Goal: Check status: Check status

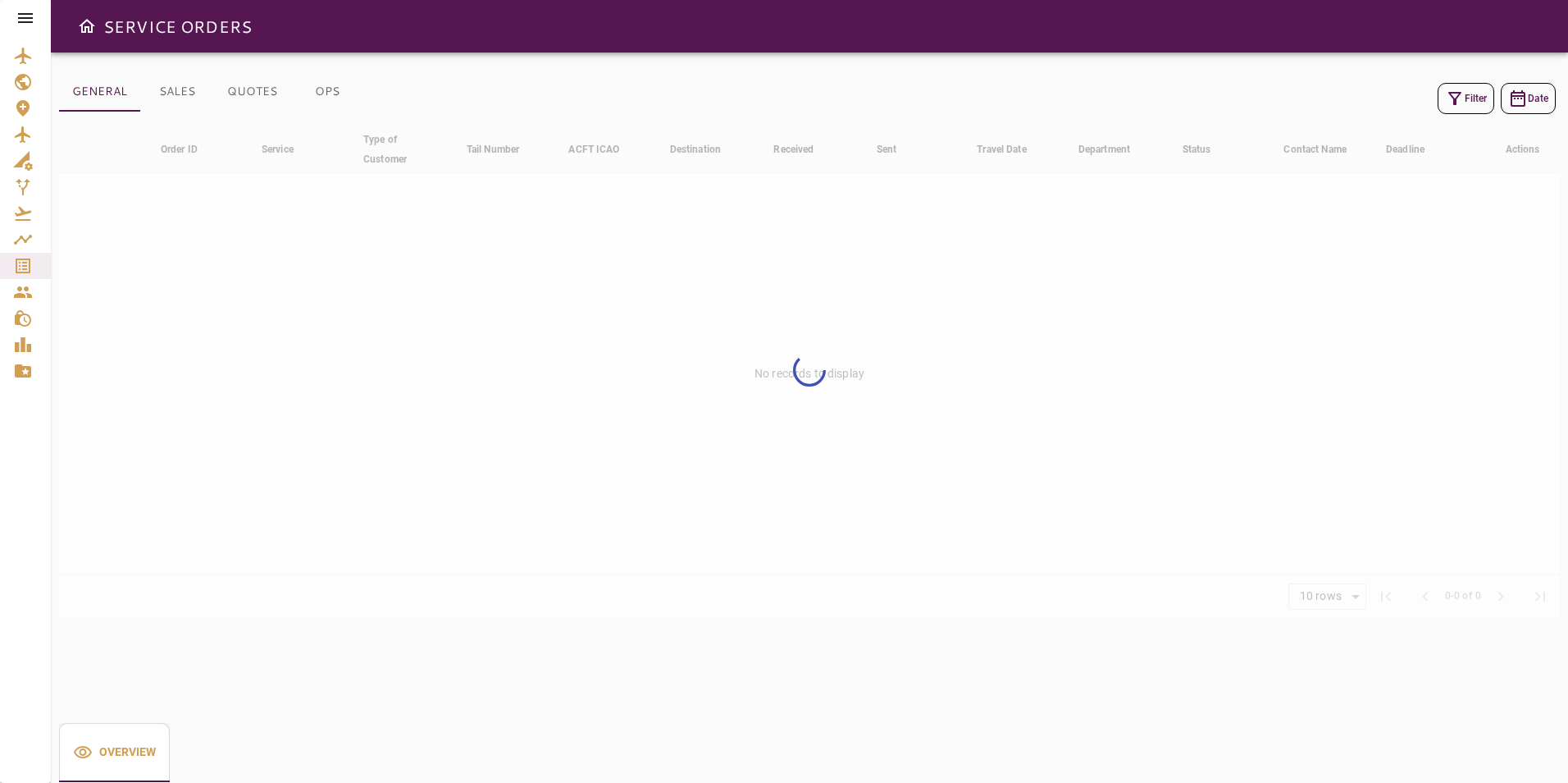
click at [25, 22] on icon at bounding box center [25, 17] width 15 height 10
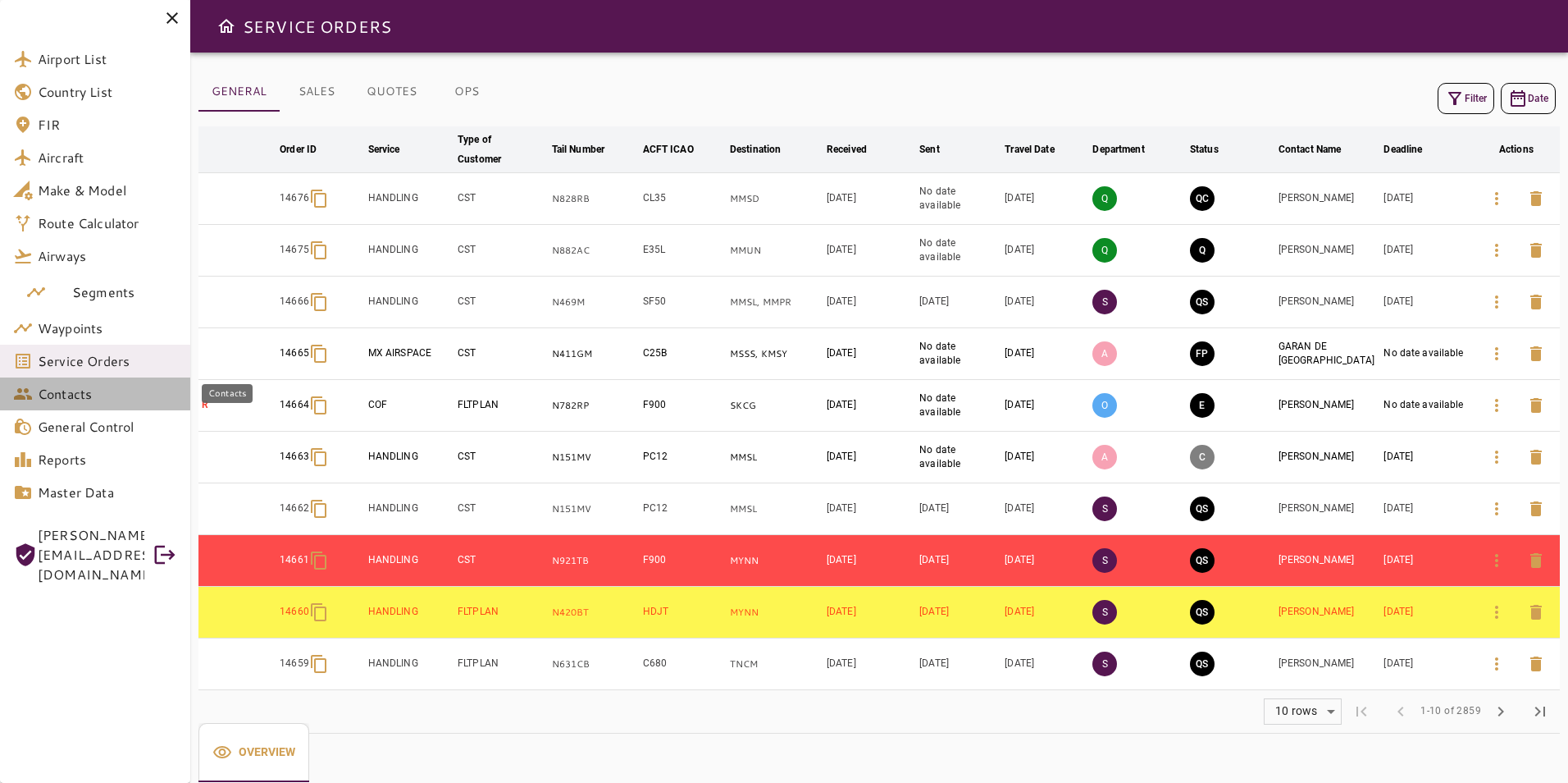
click at [58, 382] on link "Contacts" at bounding box center [95, 394] width 190 height 33
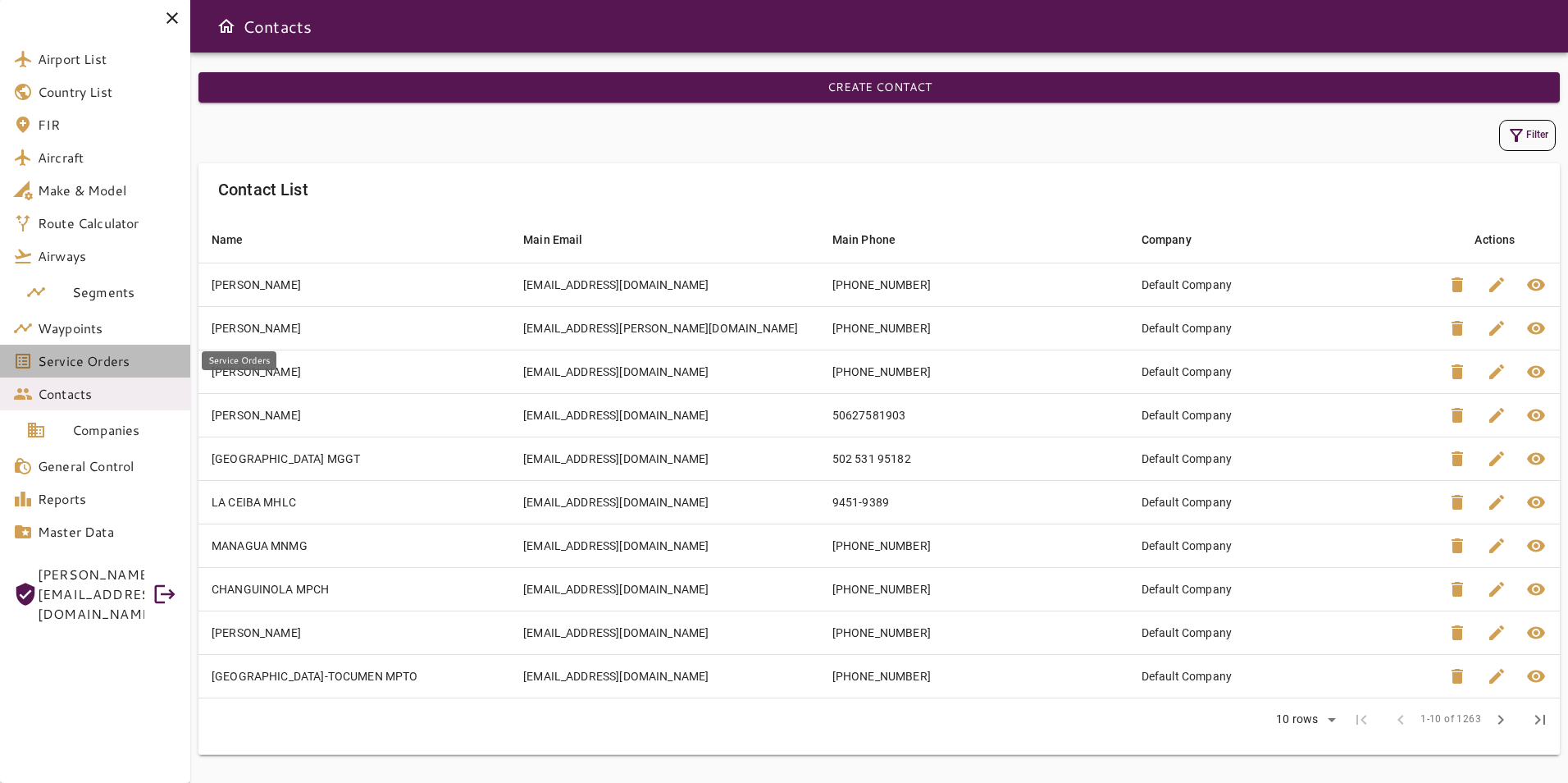
click at [75, 372] on link "Service Orders" at bounding box center [95, 361] width 190 height 33
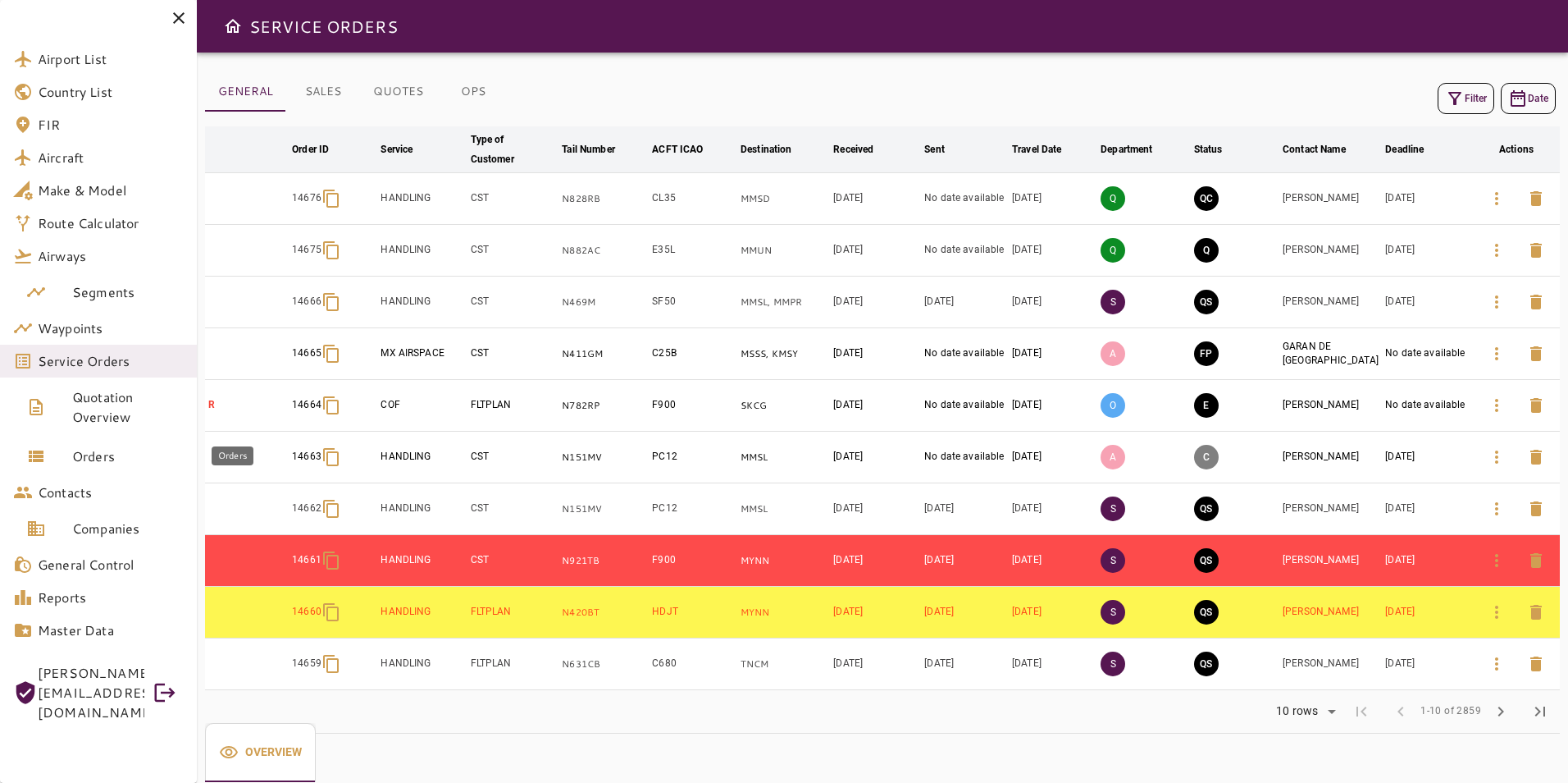
click at [79, 449] on span "Orders" at bounding box center [127, 456] width 112 height 20
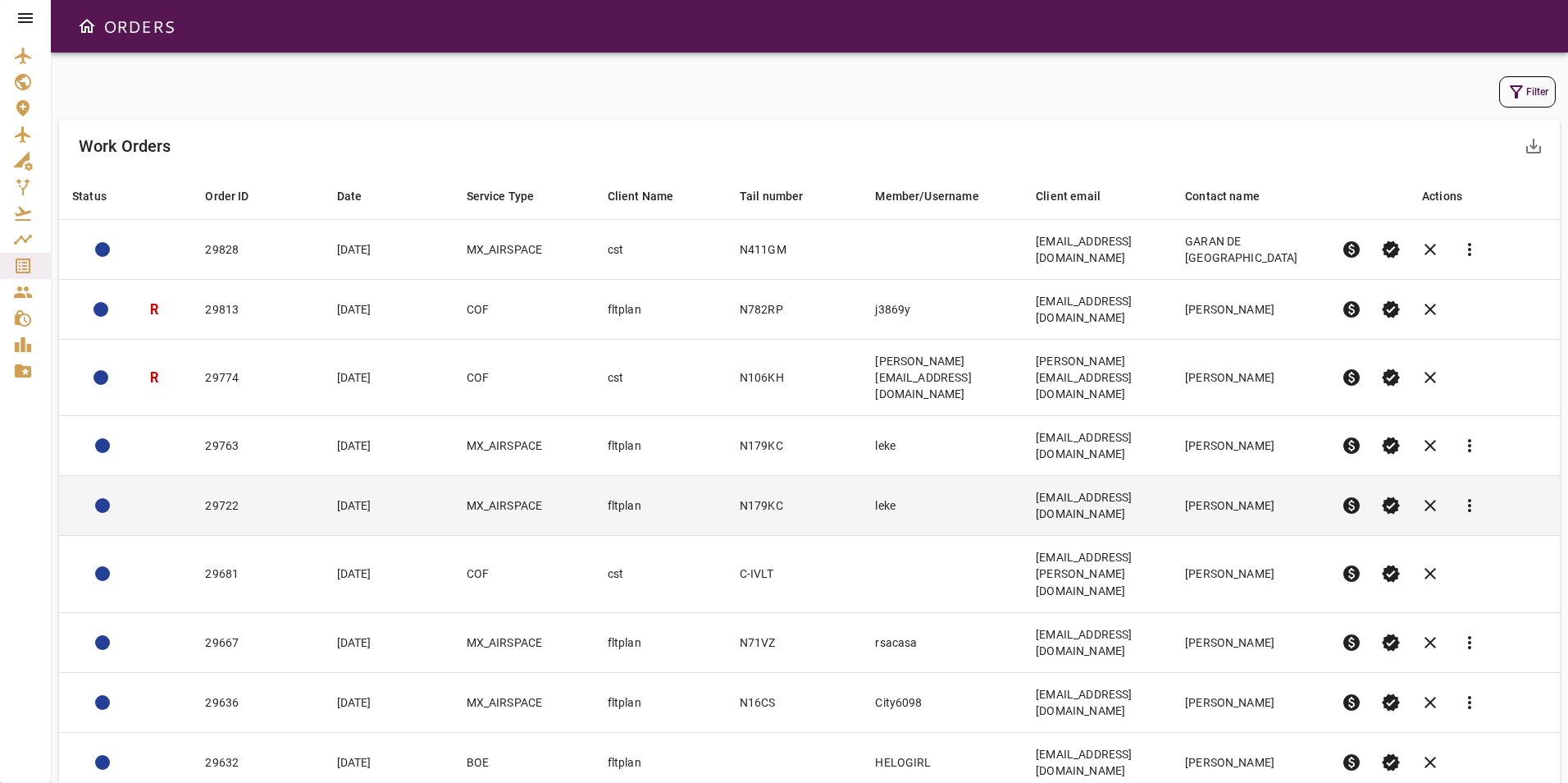
click at [454, 476] on td "MX_AIRSPACE" at bounding box center [524, 505] width 141 height 60
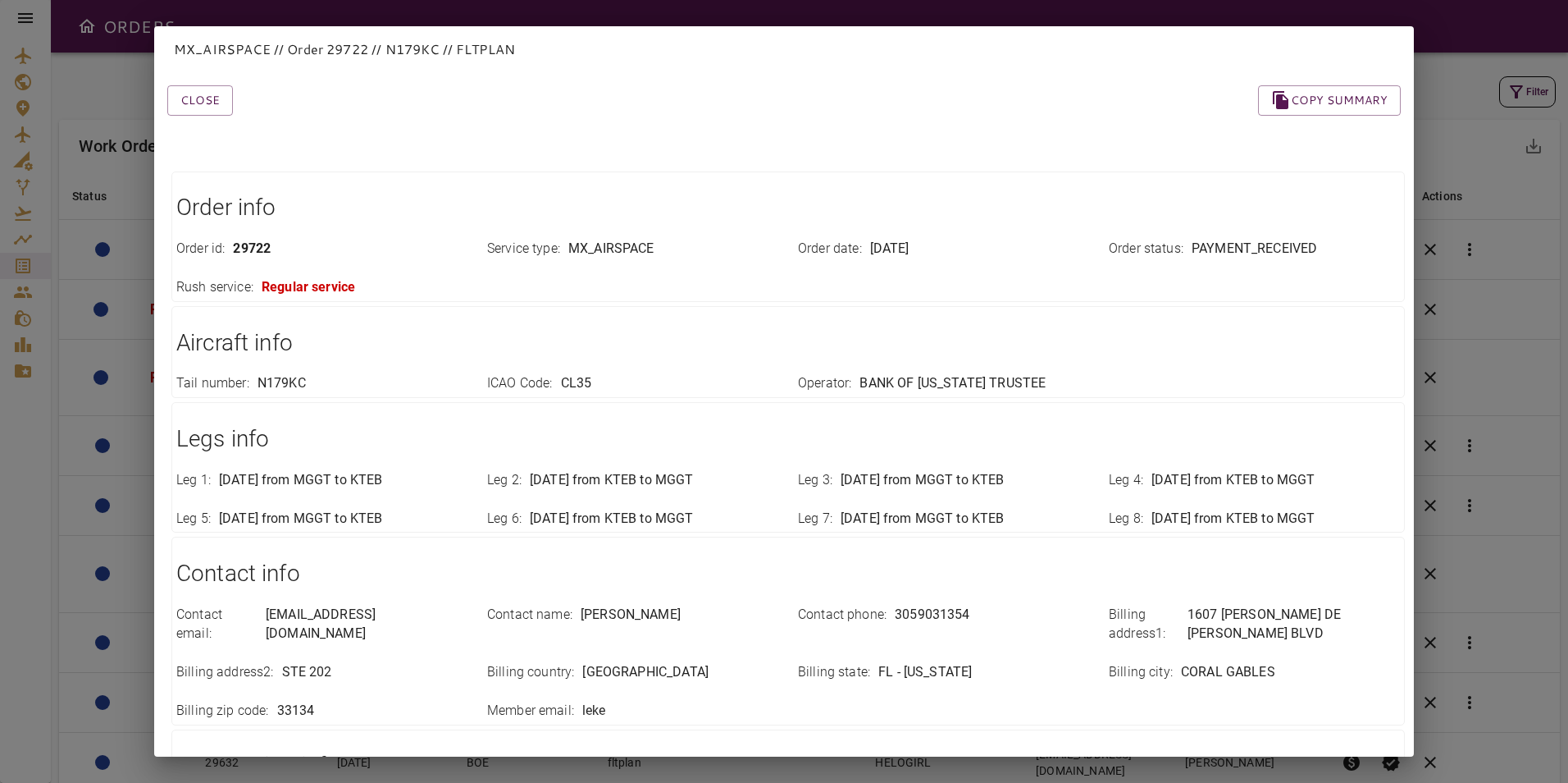
click at [135, 87] on div "MX_AIRSPACE // Order 29722 // N179KC // FLTPLAN Close Copy summary Order info O…" at bounding box center [784, 391] width 1568 height 783
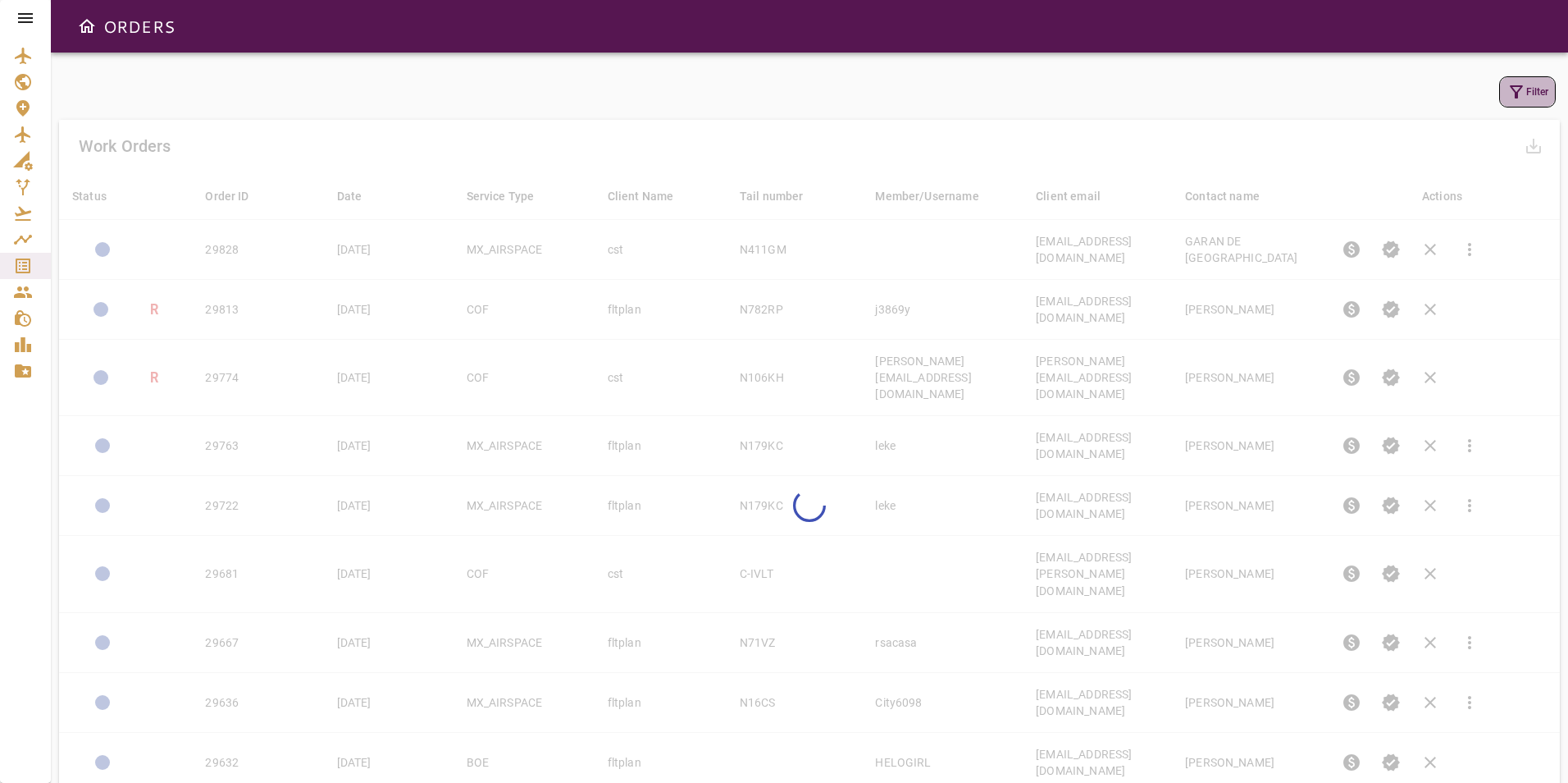
click at [1514, 91] on icon "button" at bounding box center [1516, 92] width 20 height 20
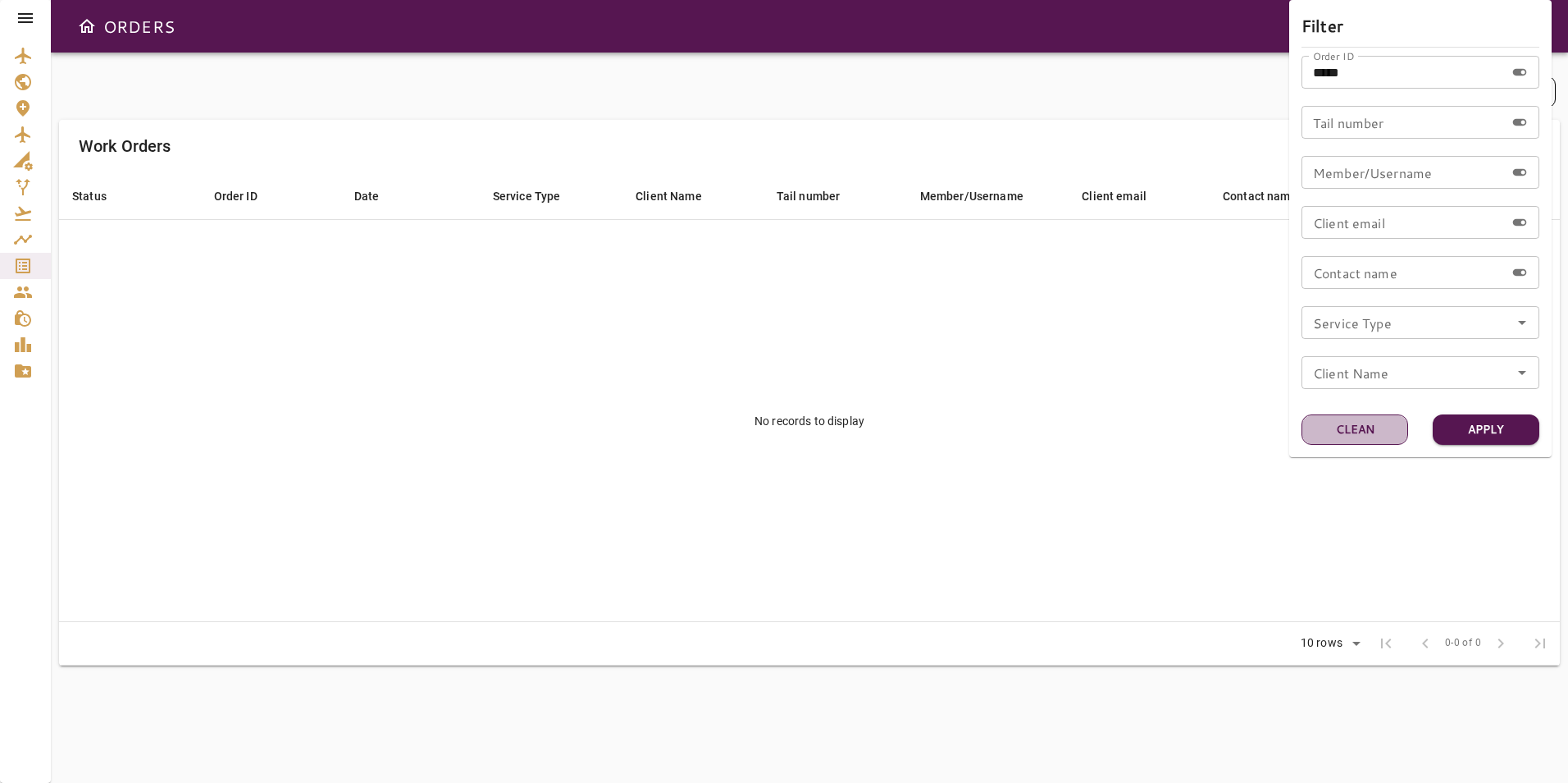
click at [1368, 424] on button "Clean" at bounding box center [1354, 429] width 106 height 30
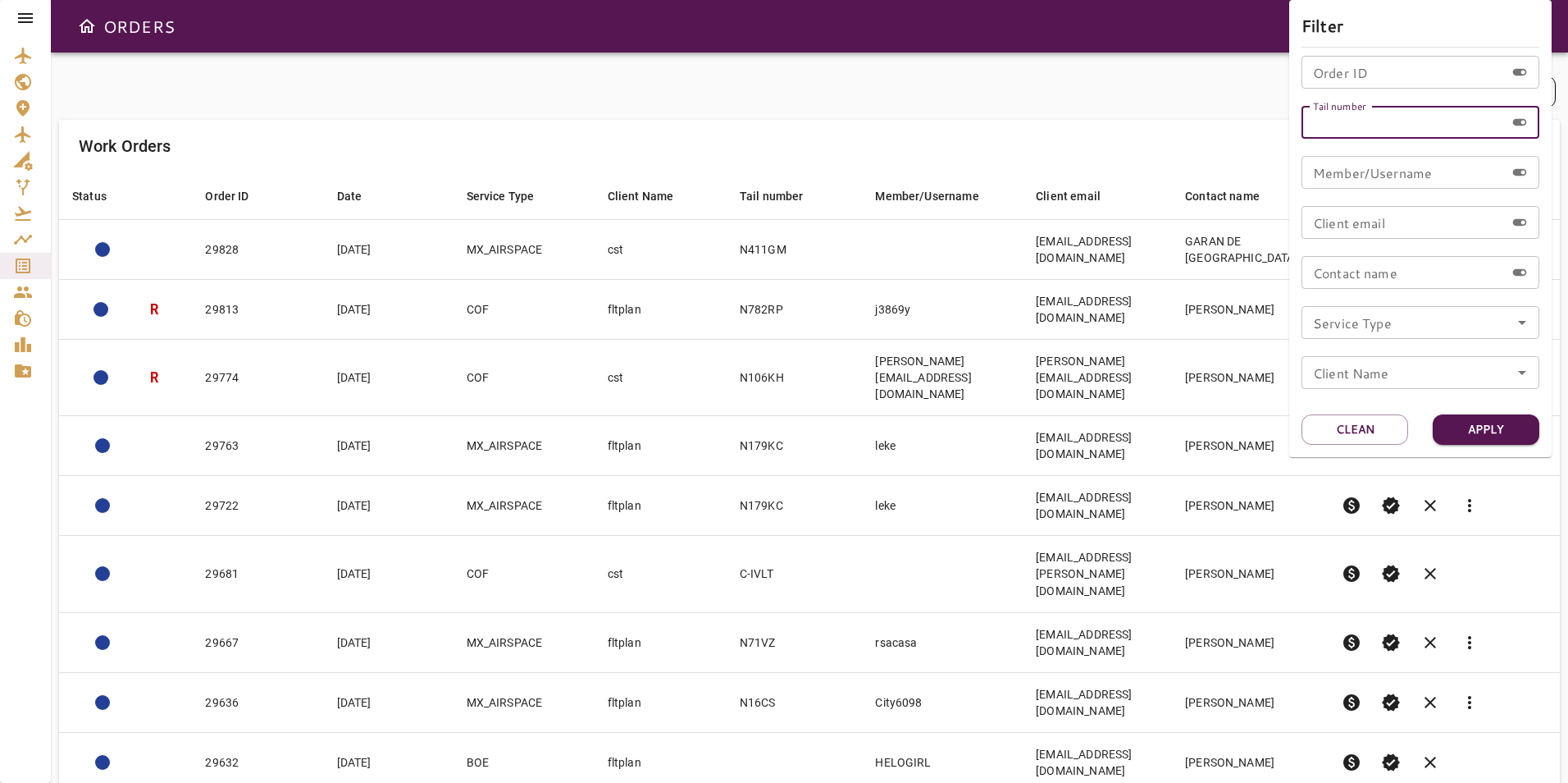
click at [1361, 127] on input "Tail number" at bounding box center [1403, 122] width 203 height 33
type input "******"
click at [1477, 424] on button "Apply" at bounding box center [1486, 429] width 106 height 30
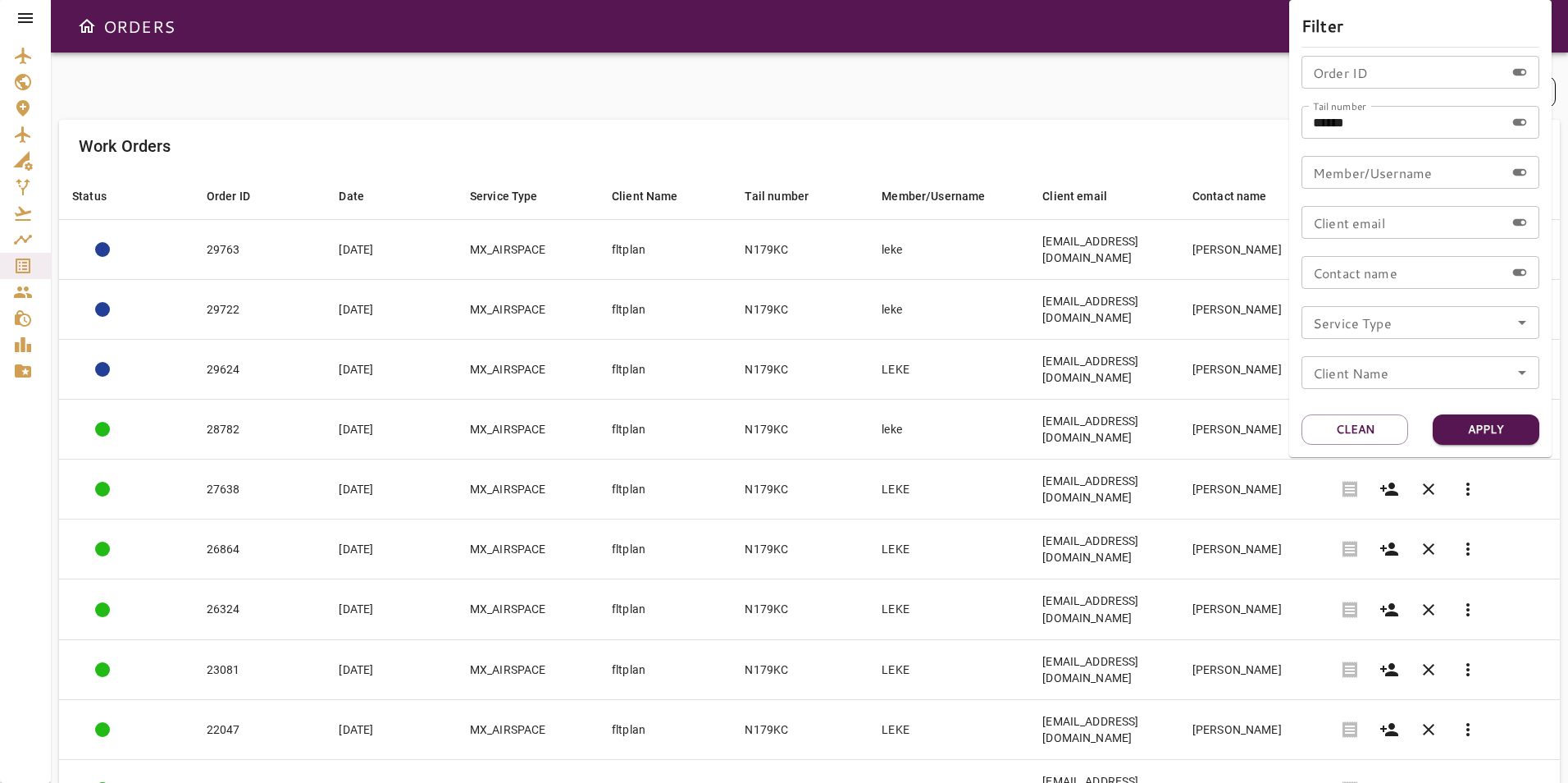
click at [835, 134] on div at bounding box center [784, 391] width 1568 height 783
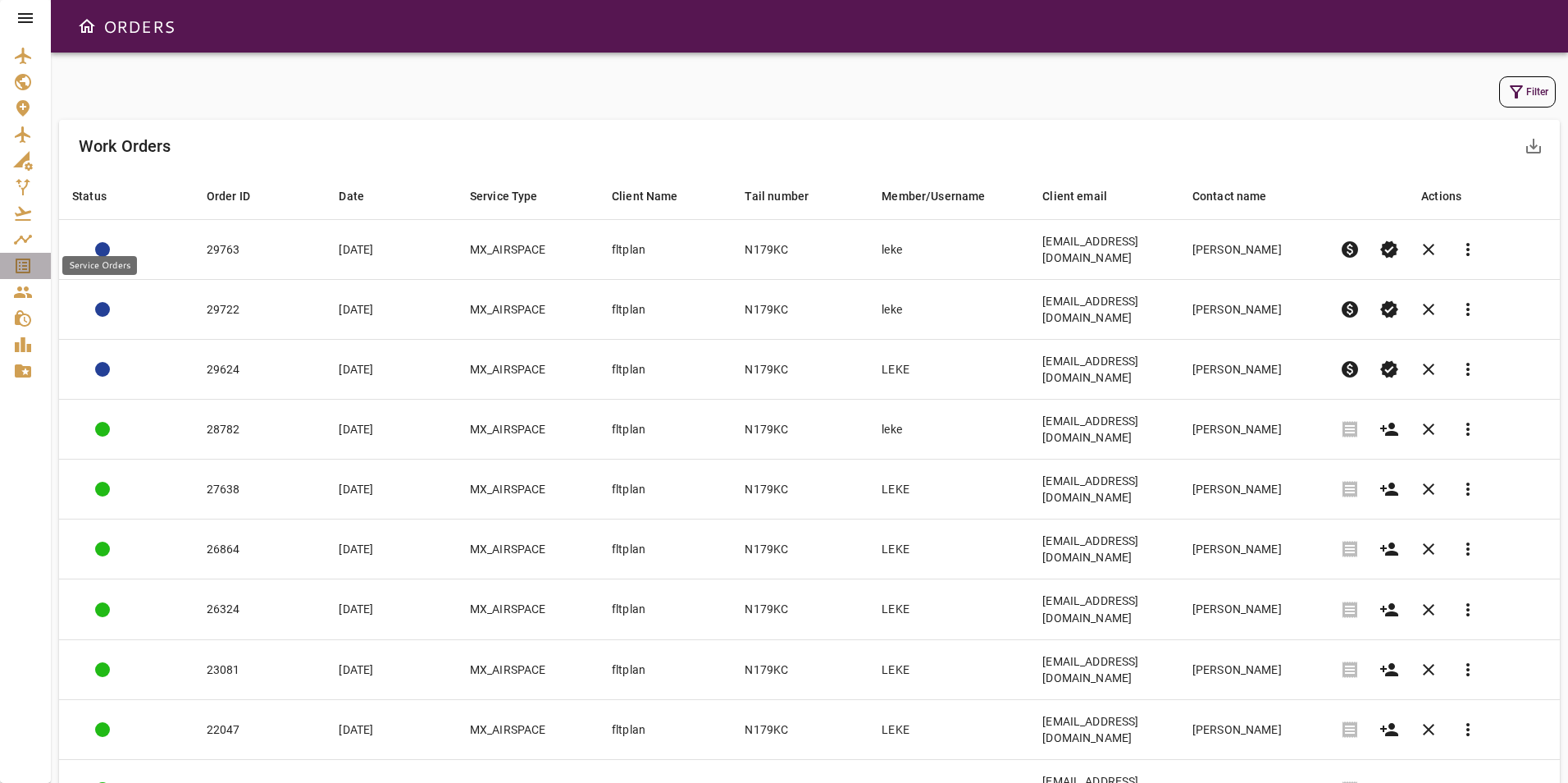
click at [17, 267] on icon "Service Orders" at bounding box center [22, 266] width 15 height 15
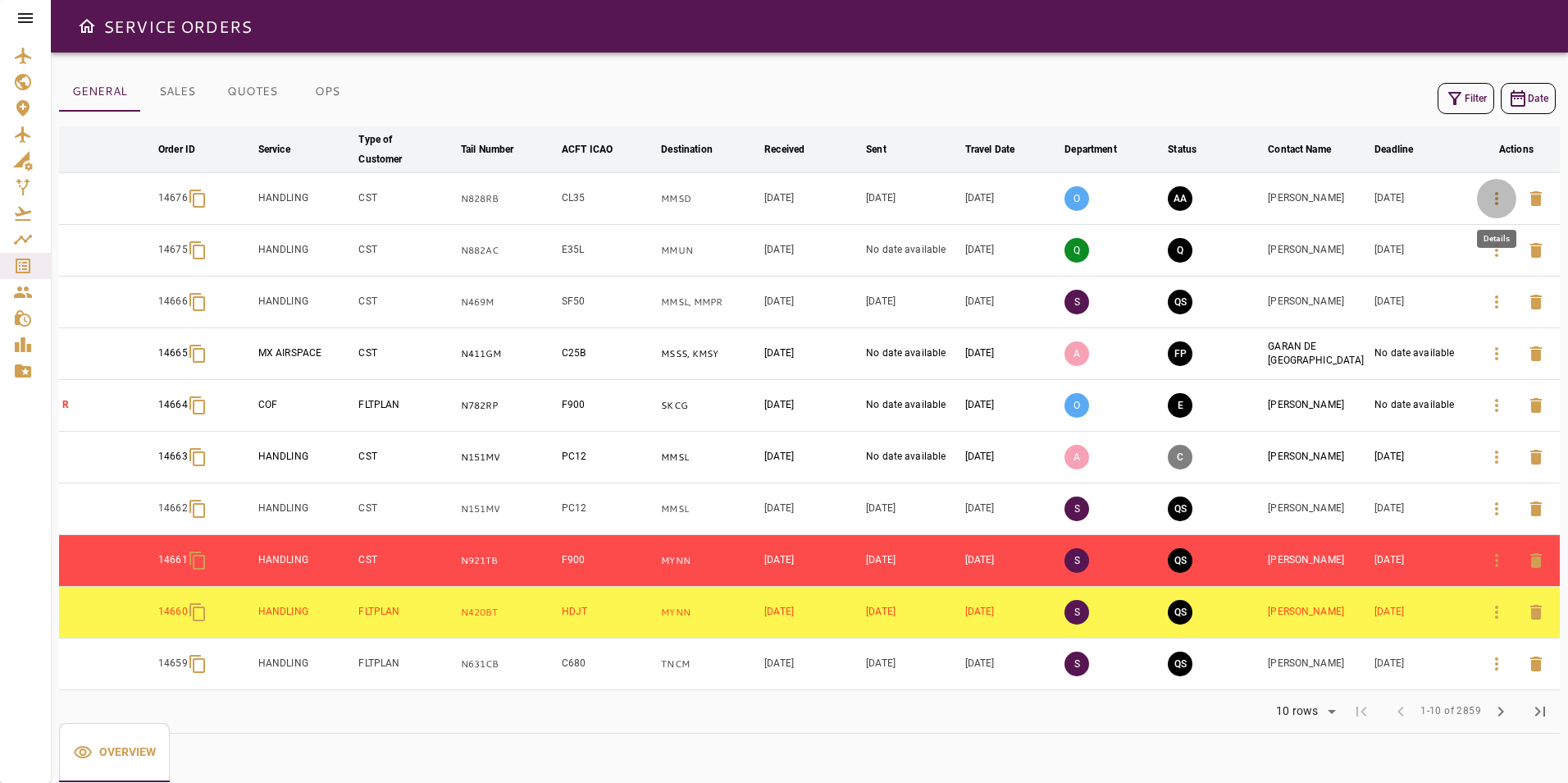
click at [1488, 200] on icon "button" at bounding box center [1497, 198] width 20 height 20
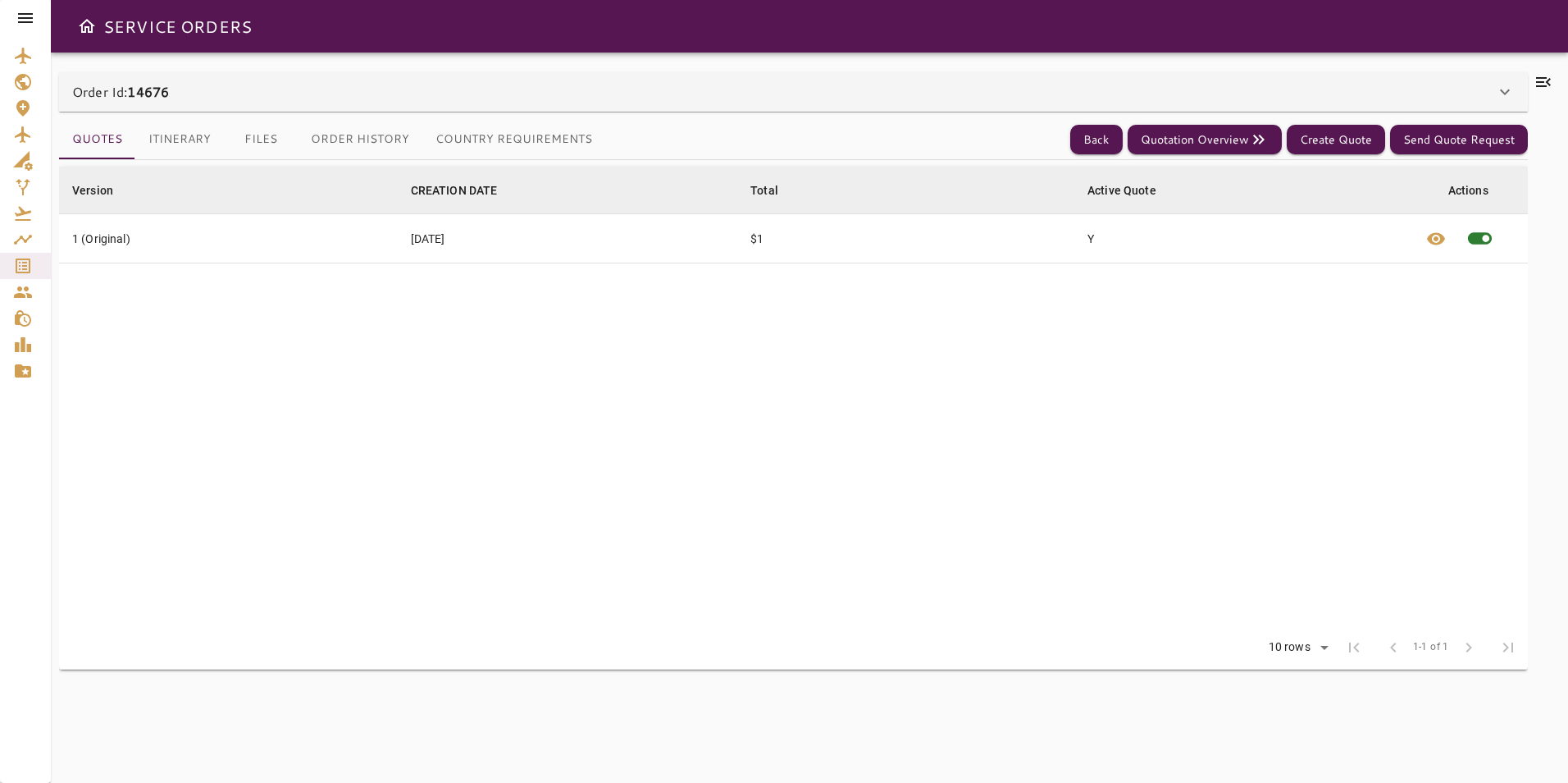
click at [454, 99] on div "Order Id: 14676" at bounding box center [784, 92] width 1424 height 20
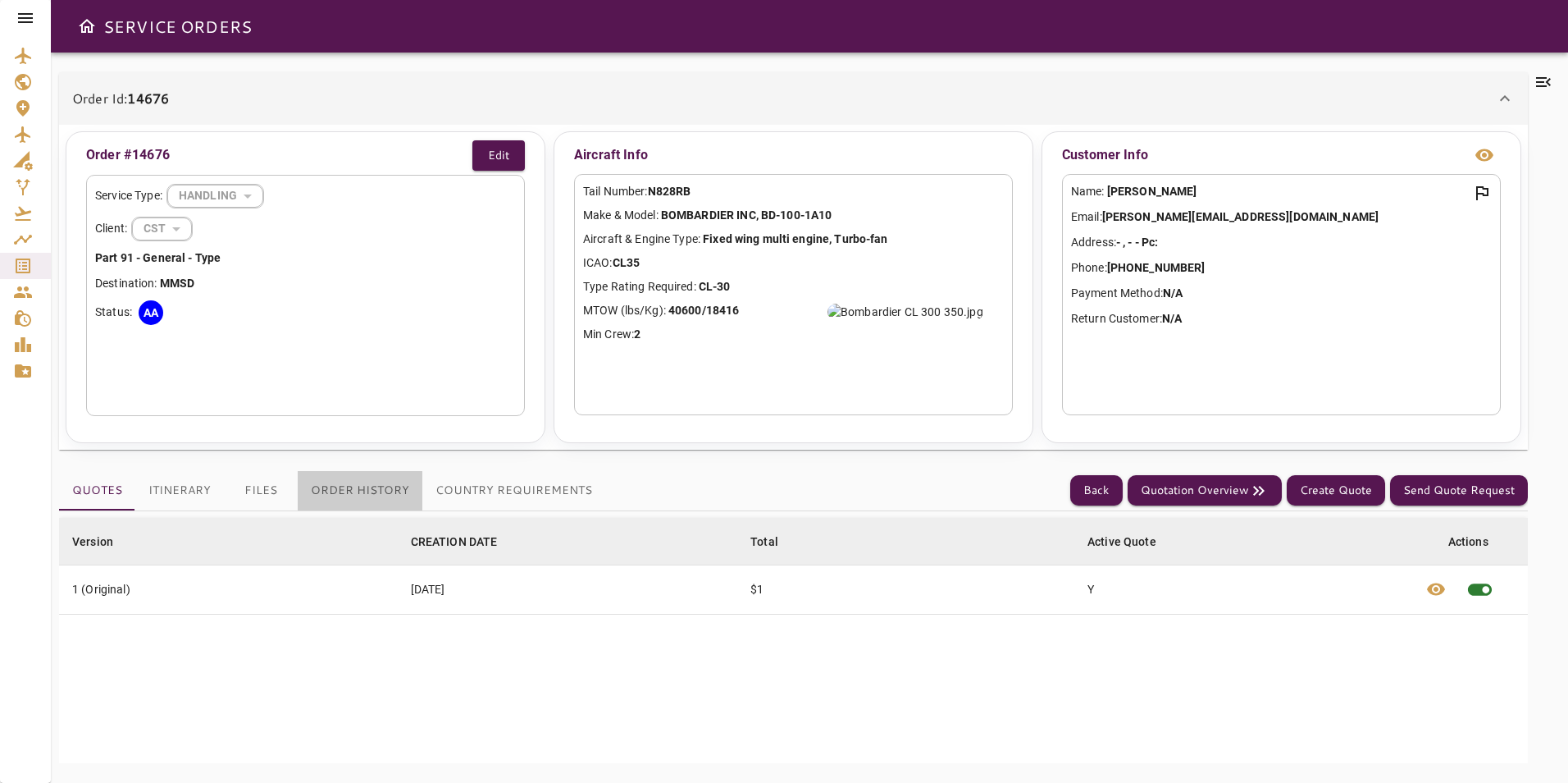
click at [358, 494] on button "Order History" at bounding box center [360, 491] width 125 height 40
